Goal: Task Accomplishment & Management: Manage account settings

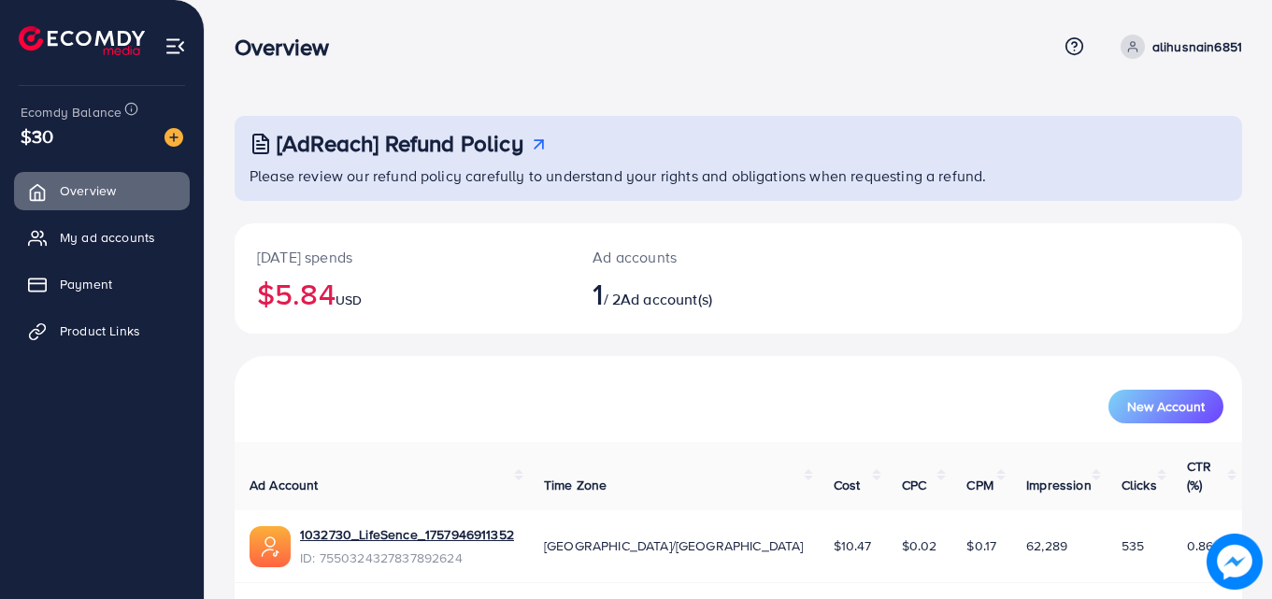
scroll to position [44, 0]
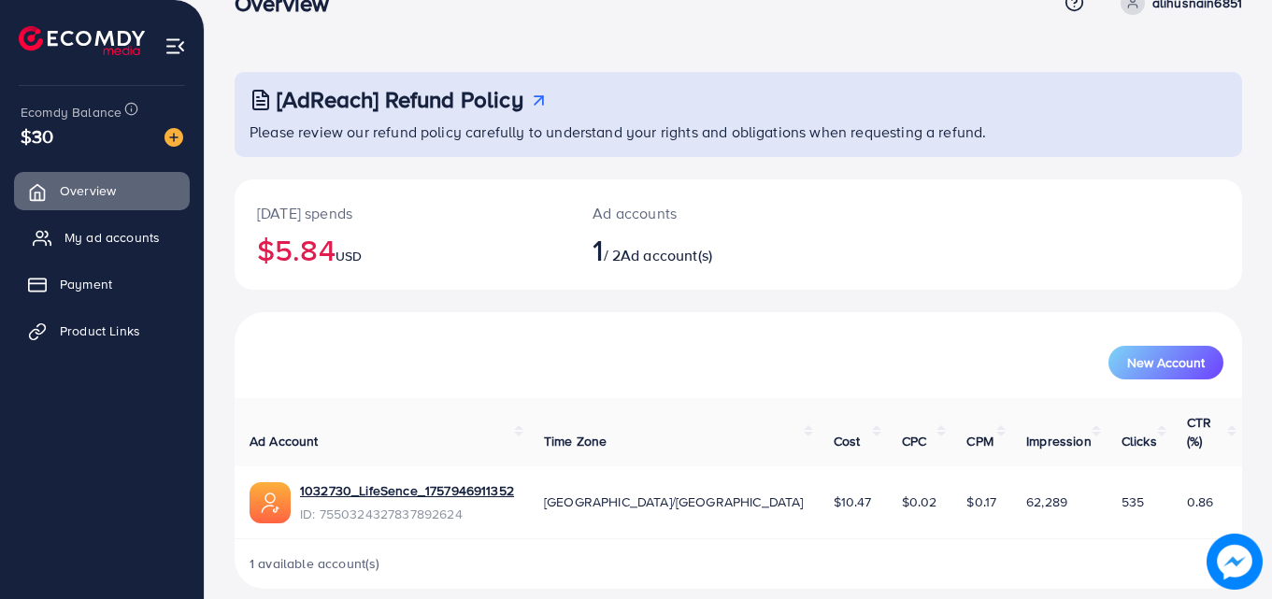
click at [119, 254] on link "My ad accounts" at bounding box center [102, 237] width 176 height 37
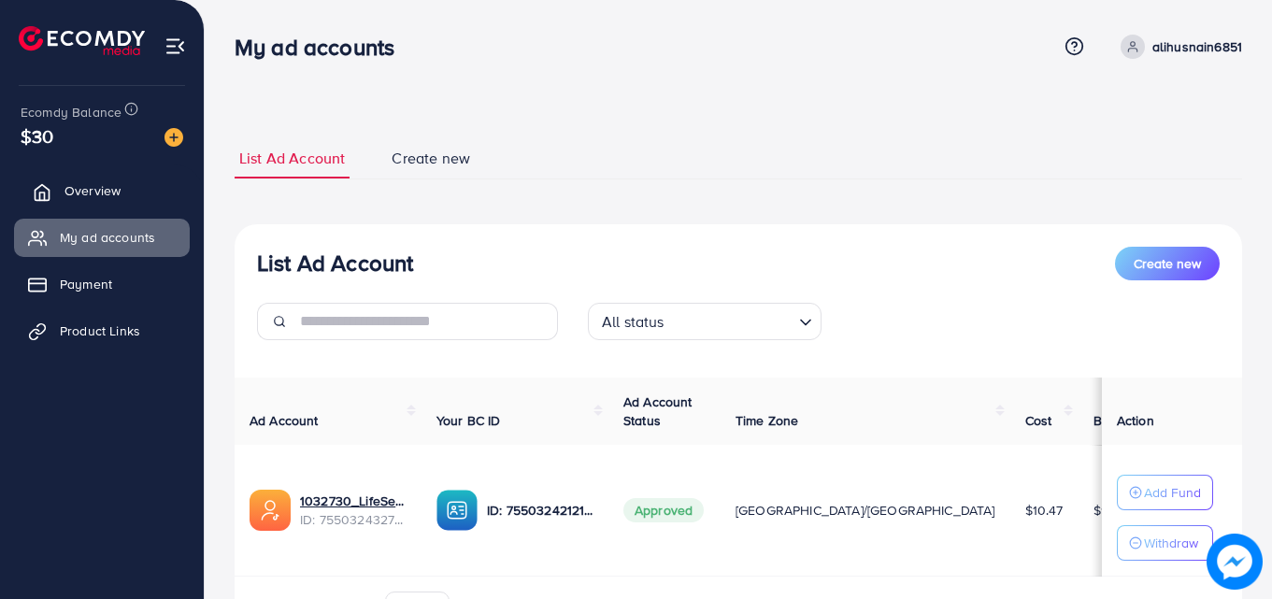
click at [106, 196] on span "Overview" at bounding box center [92, 190] width 56 height 19
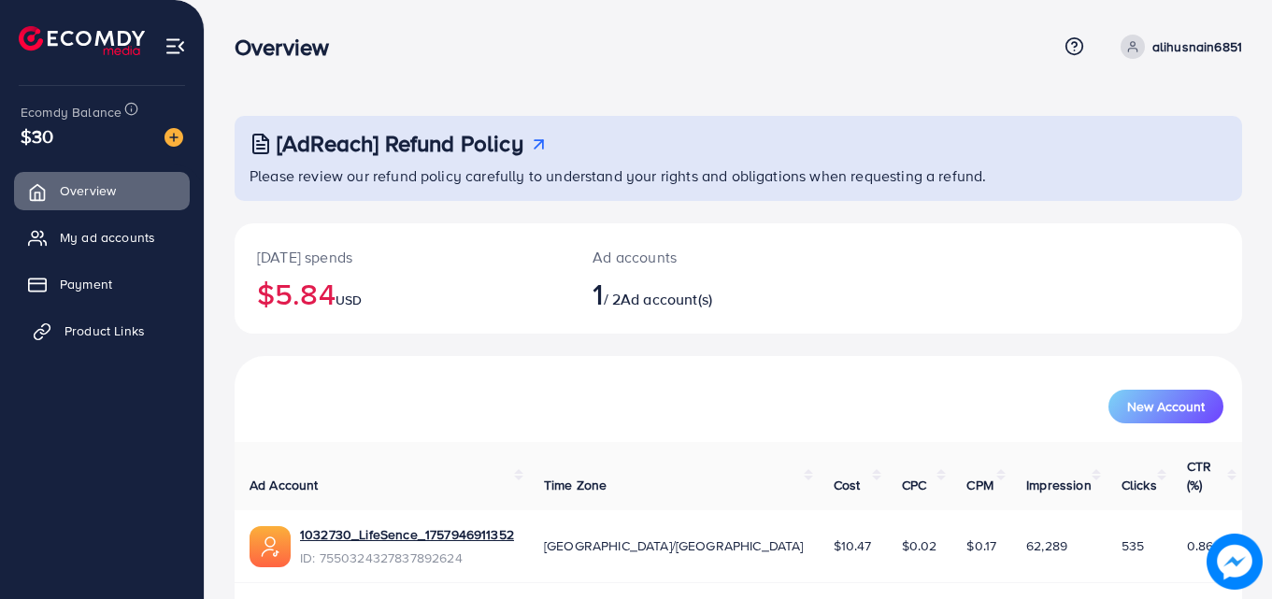
click at [139, 335] on span "Product Links" at bounding box center [104, 330] width 80 height 19
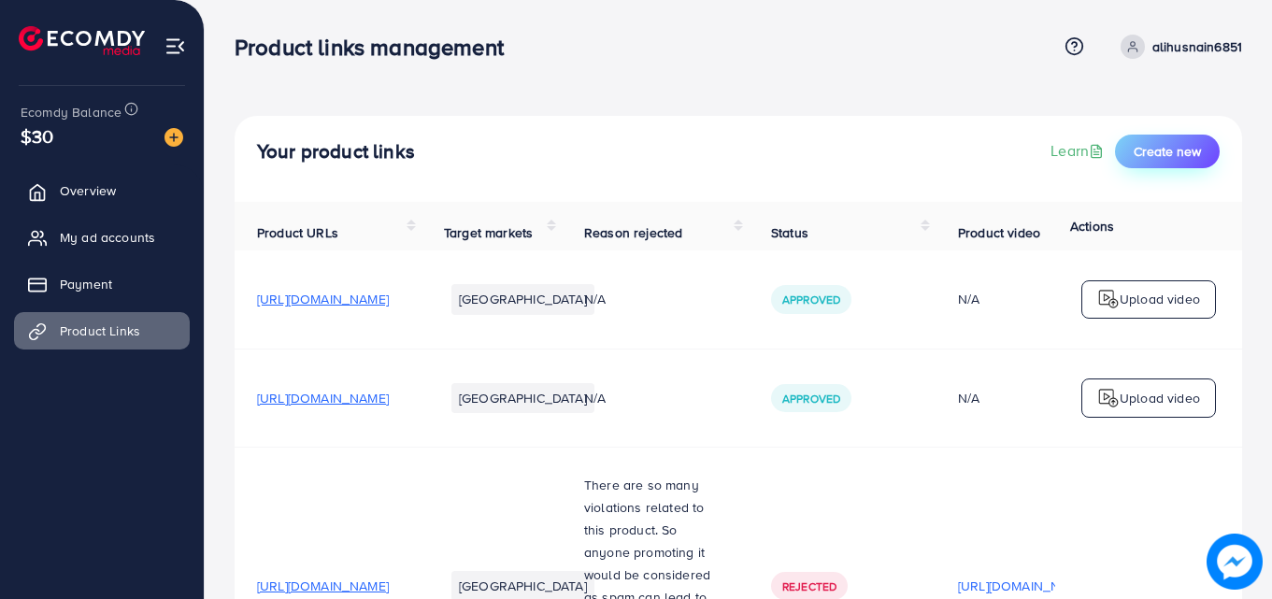
click at [1186, 142] on span "Create new" at bounding box center [1167, 151] width 67 height 19
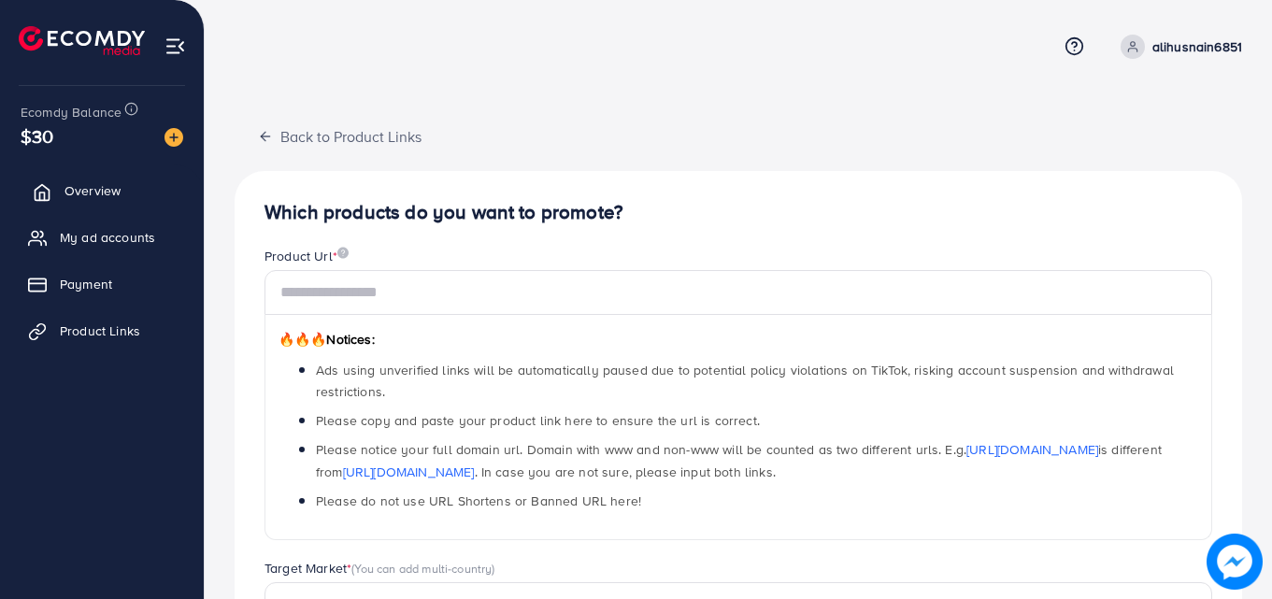
click at [93, 187] on span "Overview" at bounding box center [92, 190] width 56 height 19
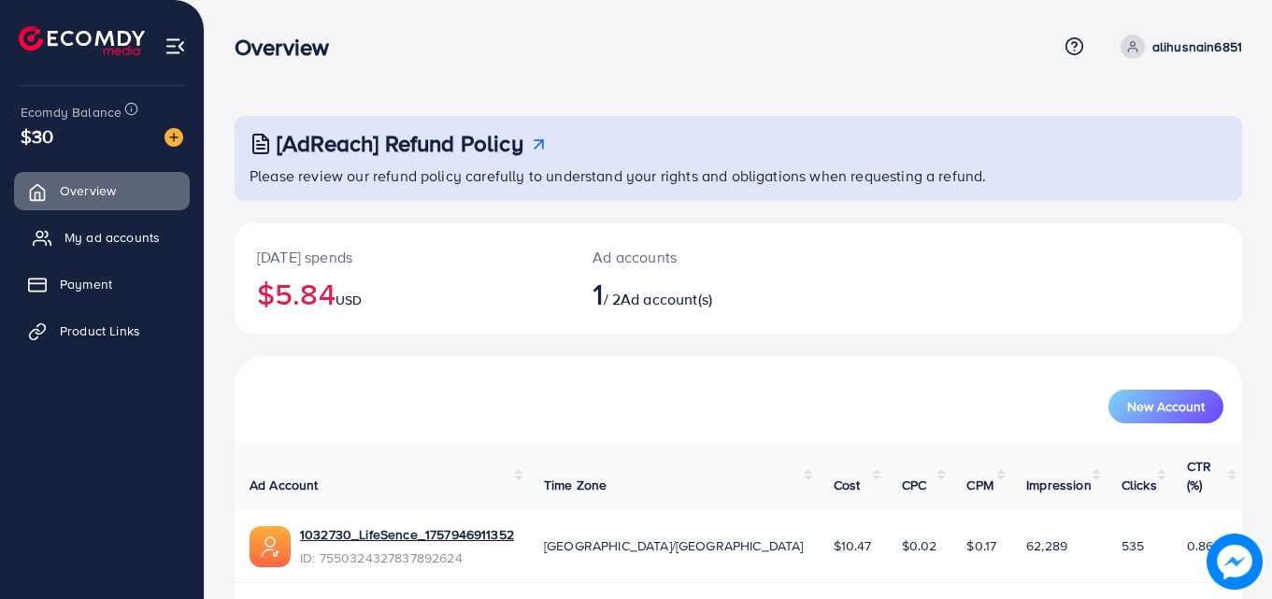
click at [105, 241] on span "My ad accounts" at bounding box center [111, 237] width 95 height 19
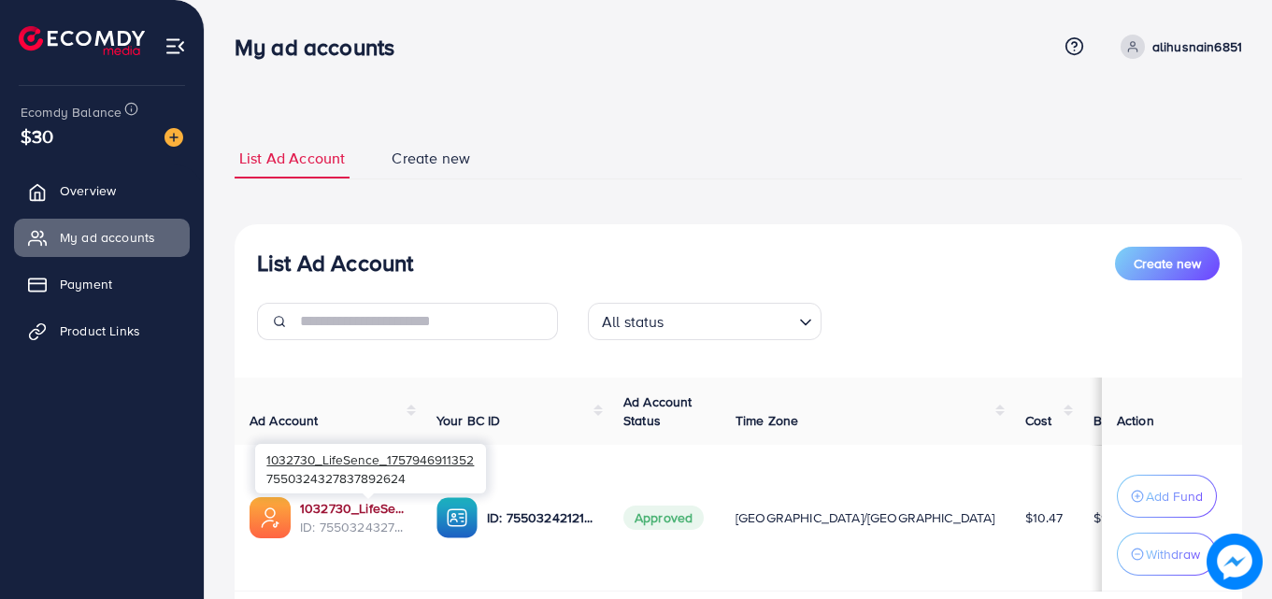
click at [378, 507] on link "1032730_LifeSence_1757946911352" at bounding box center [353, 508] width 107 height 19
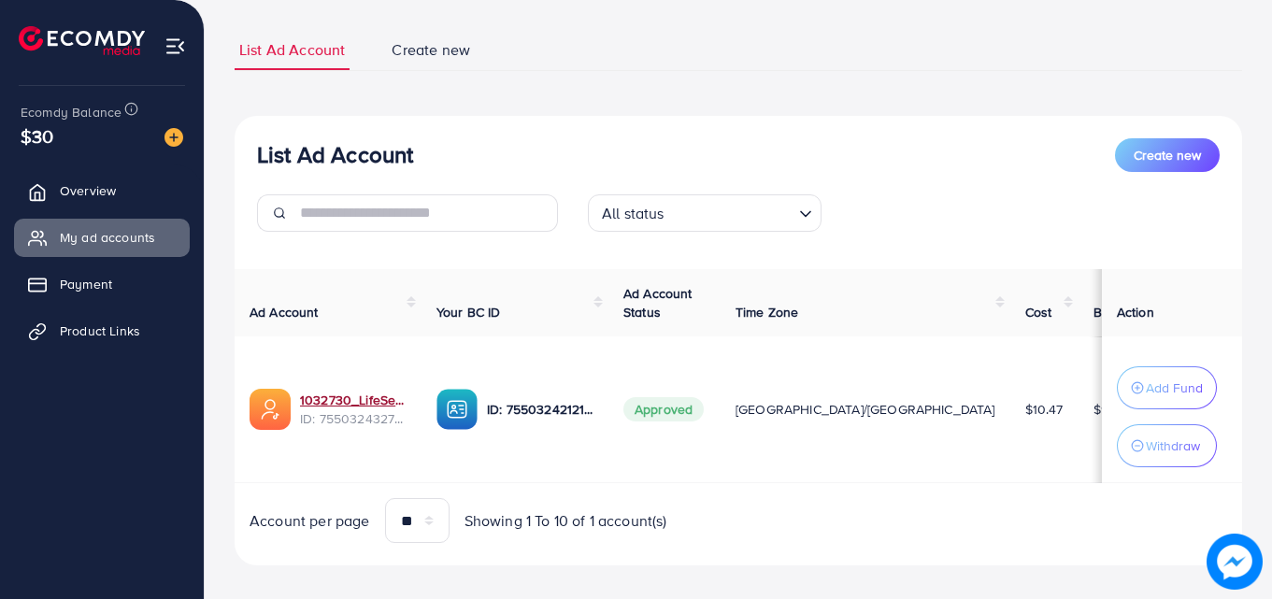
scroll to position [127, 0]
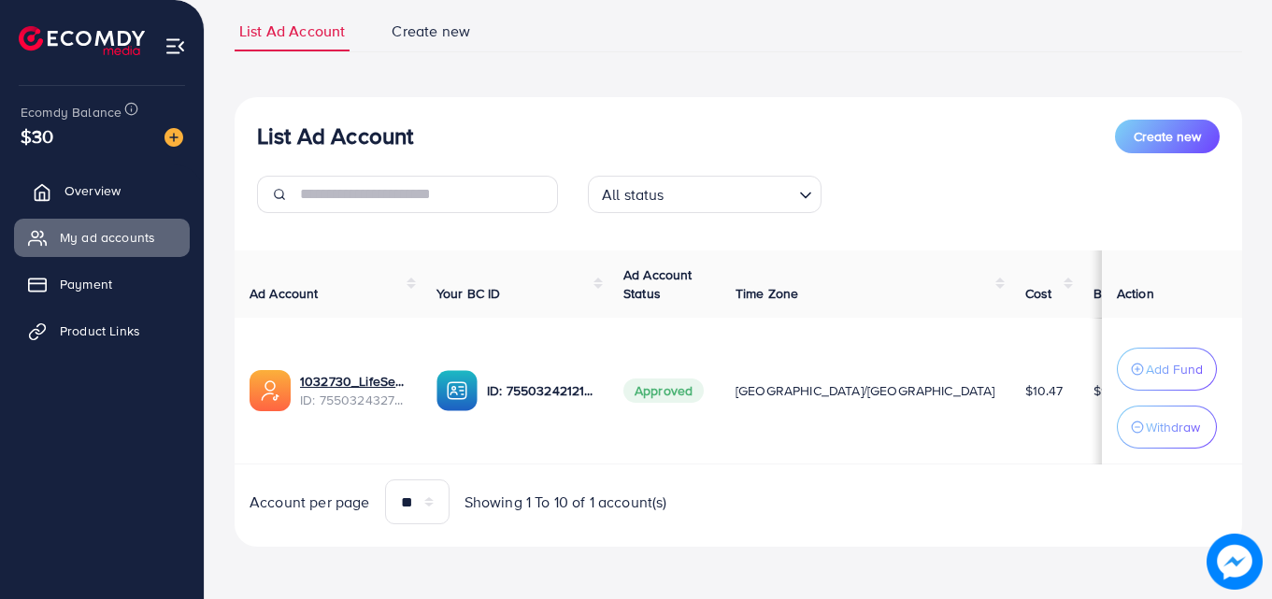
click at [127, 189] on link "Overview" at bounding box center [102, 190] width 176 height 37
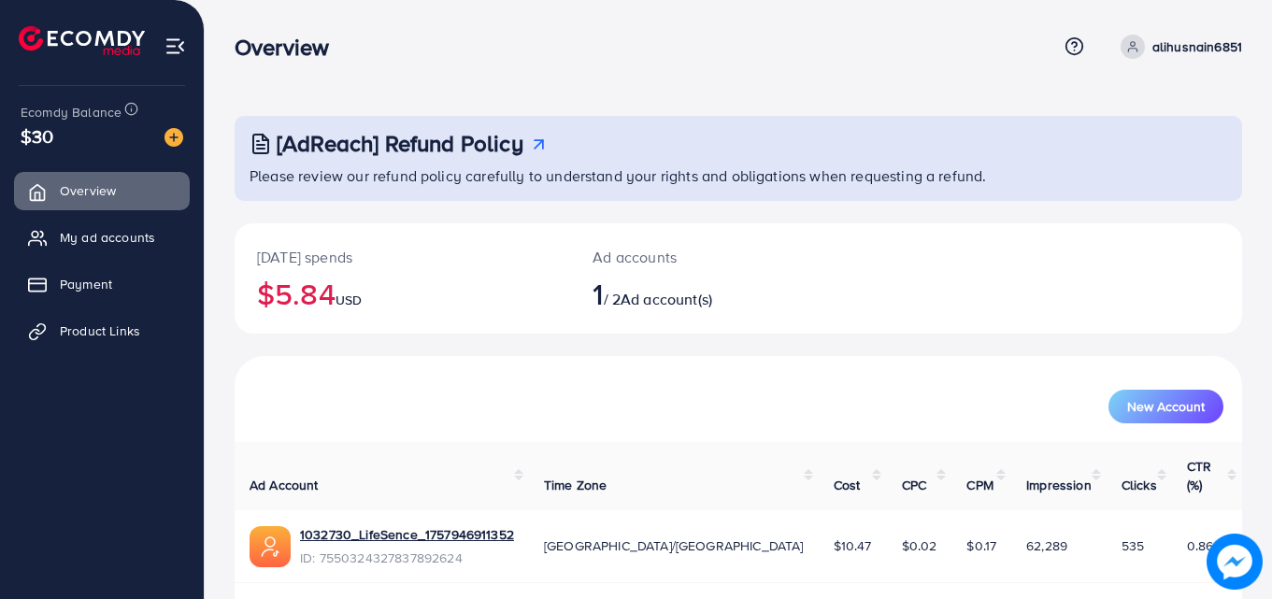
scroll to position [44, 0]
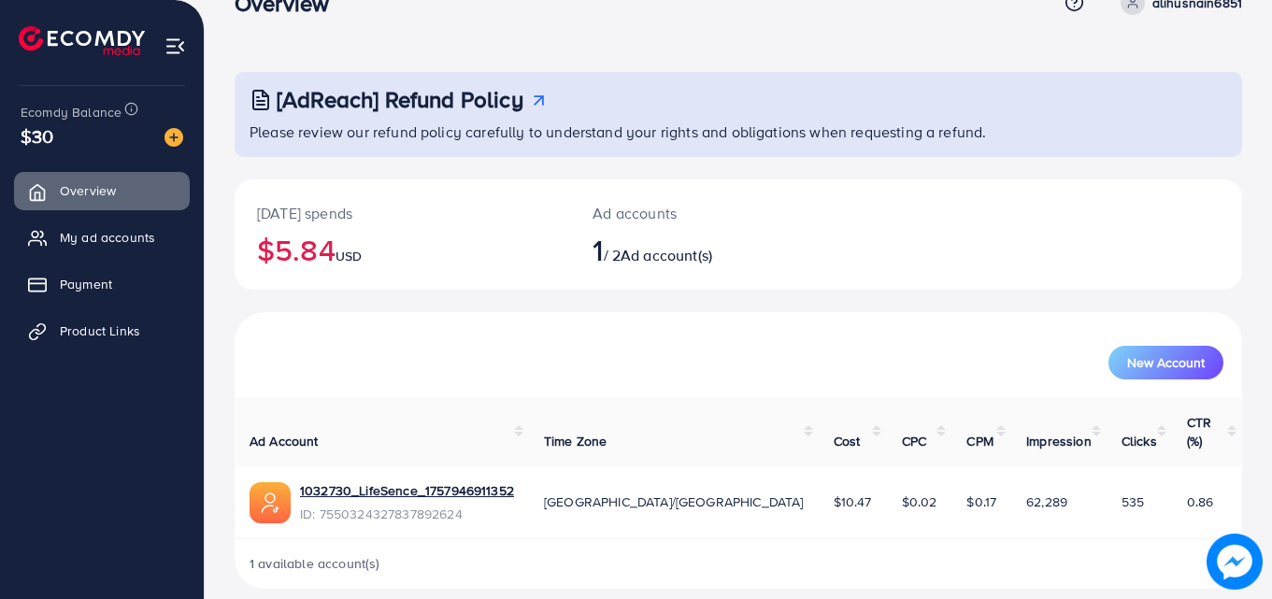
drag, startPoint x: 835, startPoint y: 466, endPoint x: 807, endPoint y: 477, distance: 29.0
click at [887, 477] on td "$0.02" at bounding box center [919, 502] width 65 height 73
click at [870, 539] on div "1 available account(s)" at bounding box center [738, 563] width 1007 height 49
click at [106, 227] on link "My ad accounts" at bounding box center [102, 237] width 176 height 37
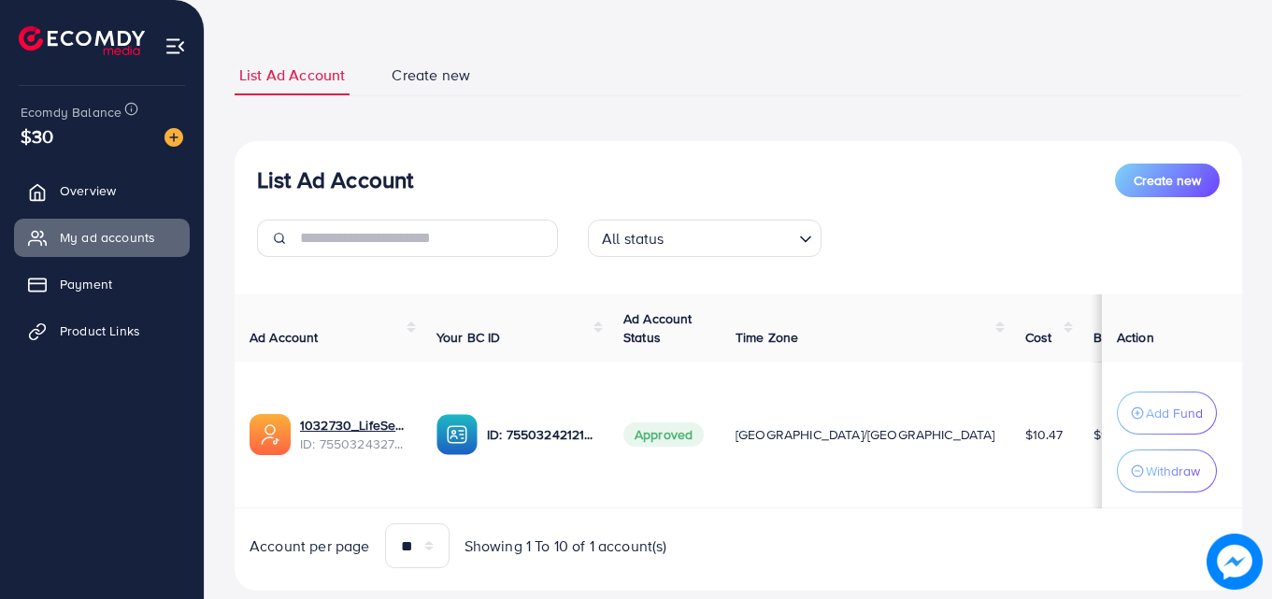
scroll to position [81, 0]
